Goal: Check status

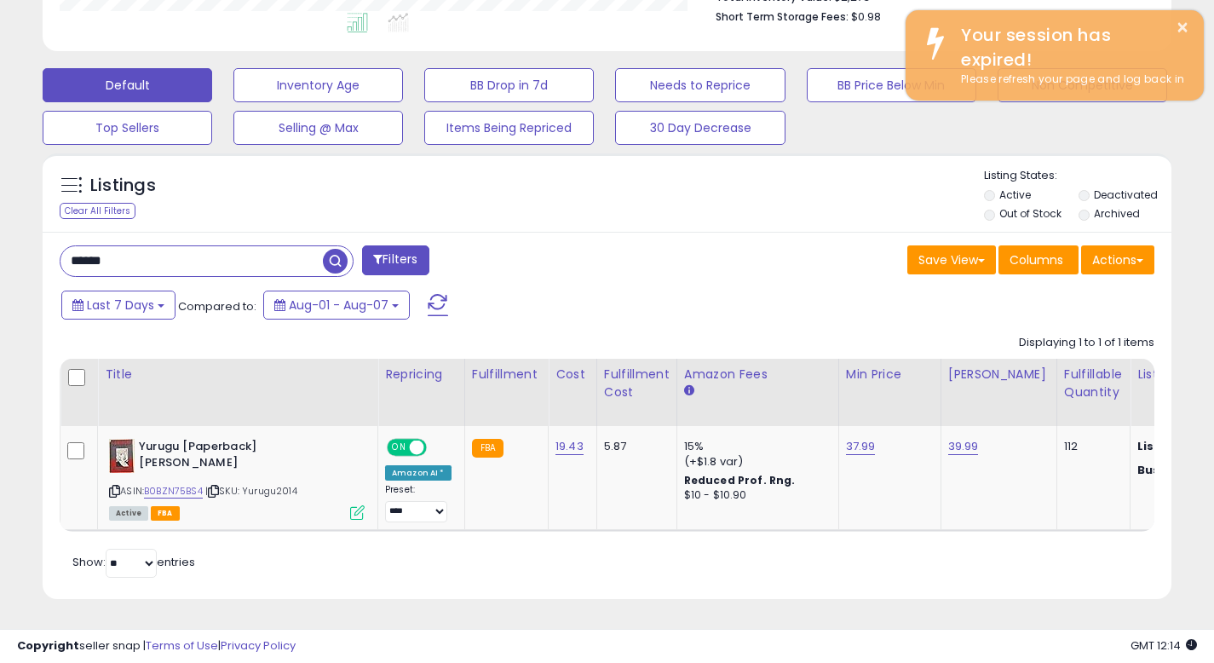
scroll to position [851339, 851035]
